Goal: Book appointment/travel/reservation

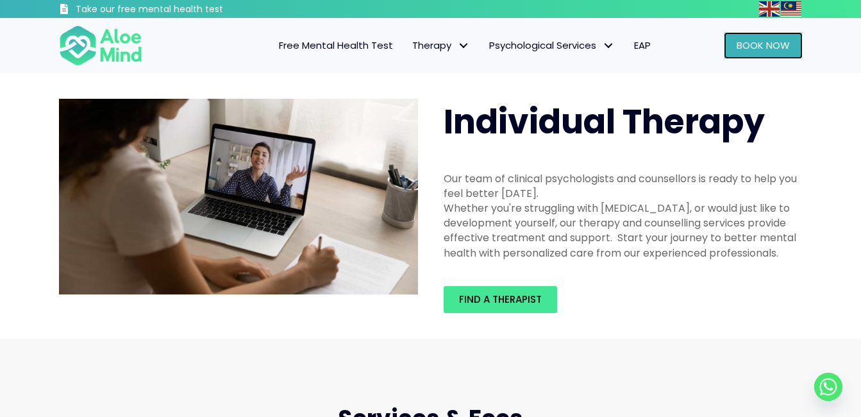
click at [770, 42] on span "Book Now" at bounding box center [762, 44] width 53 height 13
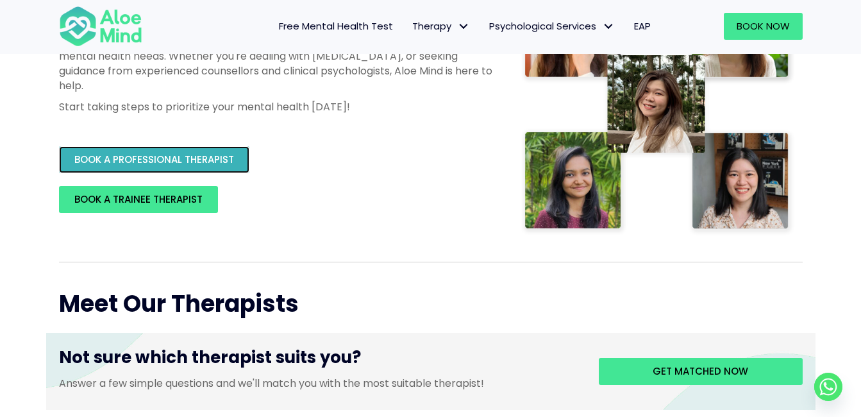
click at [188, 161] on span "BOOK A PROFESSIONAL THERAPIST" at bounding box center [154, 159] width 160 height 13
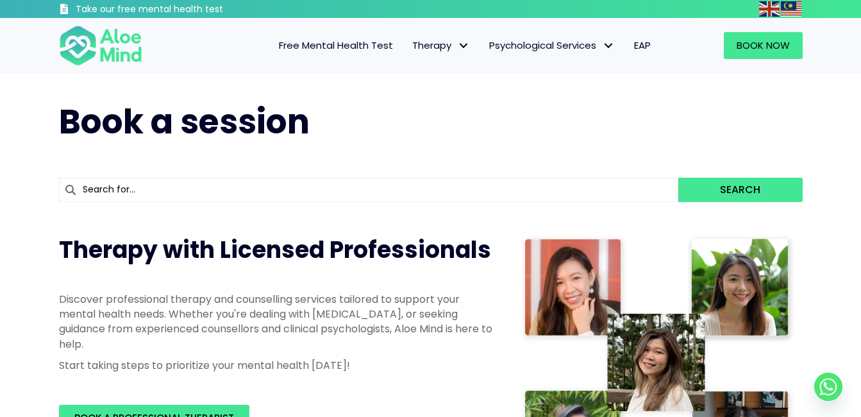
drag, startPoint x: 604, startPoint y: 190, endPoint x: 590, endPoint y: 190, distance: 13.5
click at [602, 190] on input "text" at bounding box center [369, 190] width 620 height 24
type input "[PERSON_NAME]"
click at [678, 178] on button "Search" at bounding box center [740, 190] width 124 height 24
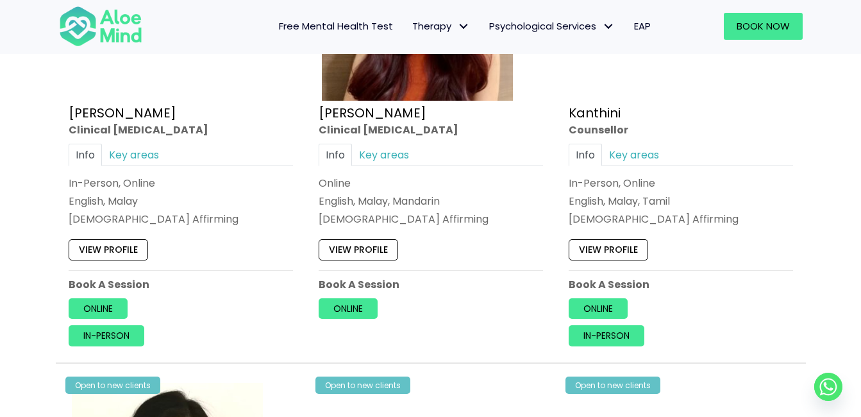
scroll to position [2115, 0]
